Goal: Book appointment/travel/reservation

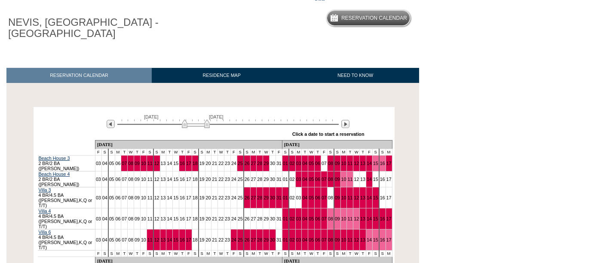
scroll to position [72, 0]
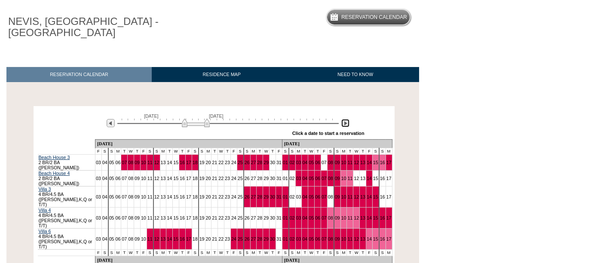
click at [347, 126] on img at bounding box center [345, 123] width 8 height 8
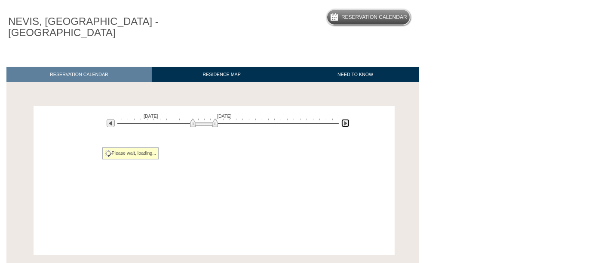
click at [347, 126] on img at bounding box center [345, 123] width 8 height 8
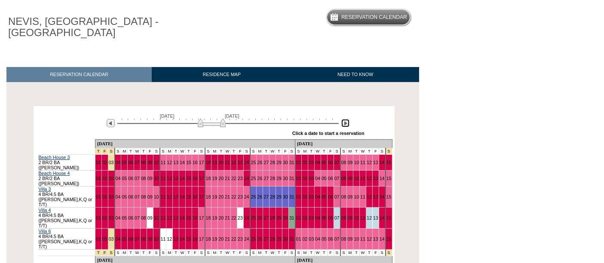
click at [347, 126] on img at bounding box center [345, 123] width 8 height 8
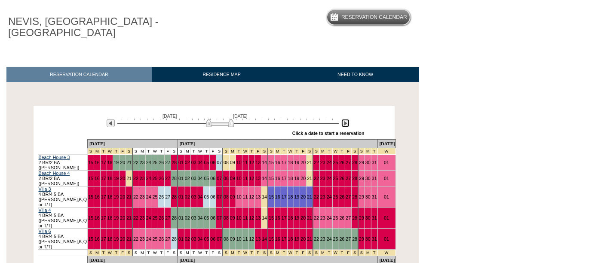
click at [347, 126] on img at bounding box center [345, 123] width 8 height 8
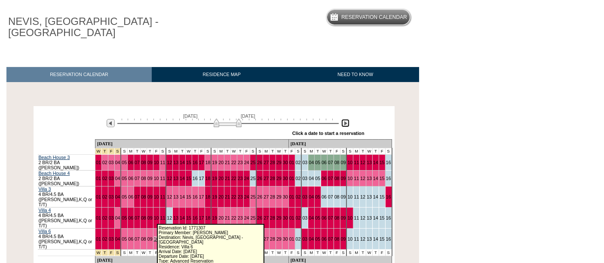
scroll to position [92, 0]
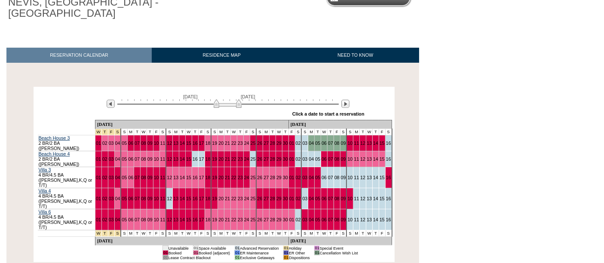
click at [266, 20] on div "NEVIS, [GEOGRAPHIC_DATA] - [GEOGRAPHIC_DATA] Reservation Calendar" at bounding box center [209, 5] width 419 height 40
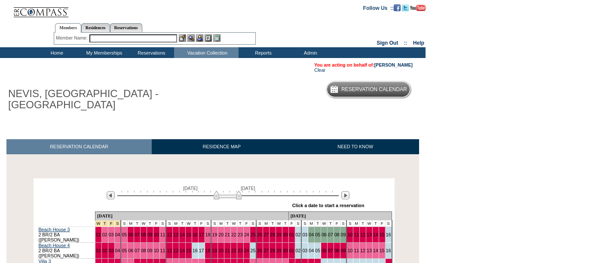
click at [113, 38] on input "text" at bounding box center [133, 38] width 88 height 8
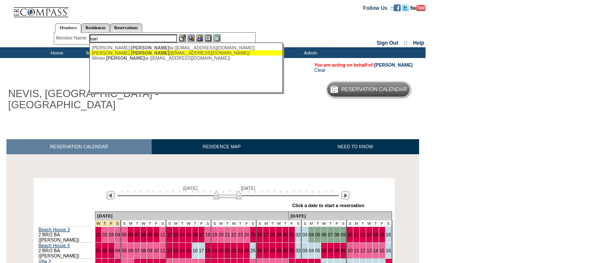
click at [131, 50] on span "[PERSON_NAME]" at bounding box center [150, 52] width 38 height 5
type input "[PERSON_NAME] ([EMAIL_ADDRESS][DOMAIN_NAME])"
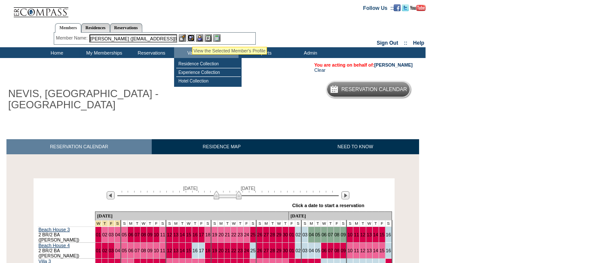
click at [192, 37] on img at bounding box center [190, 37] width 7 height 7
